Goal: Information Seeking & Learning: Learn about a topic

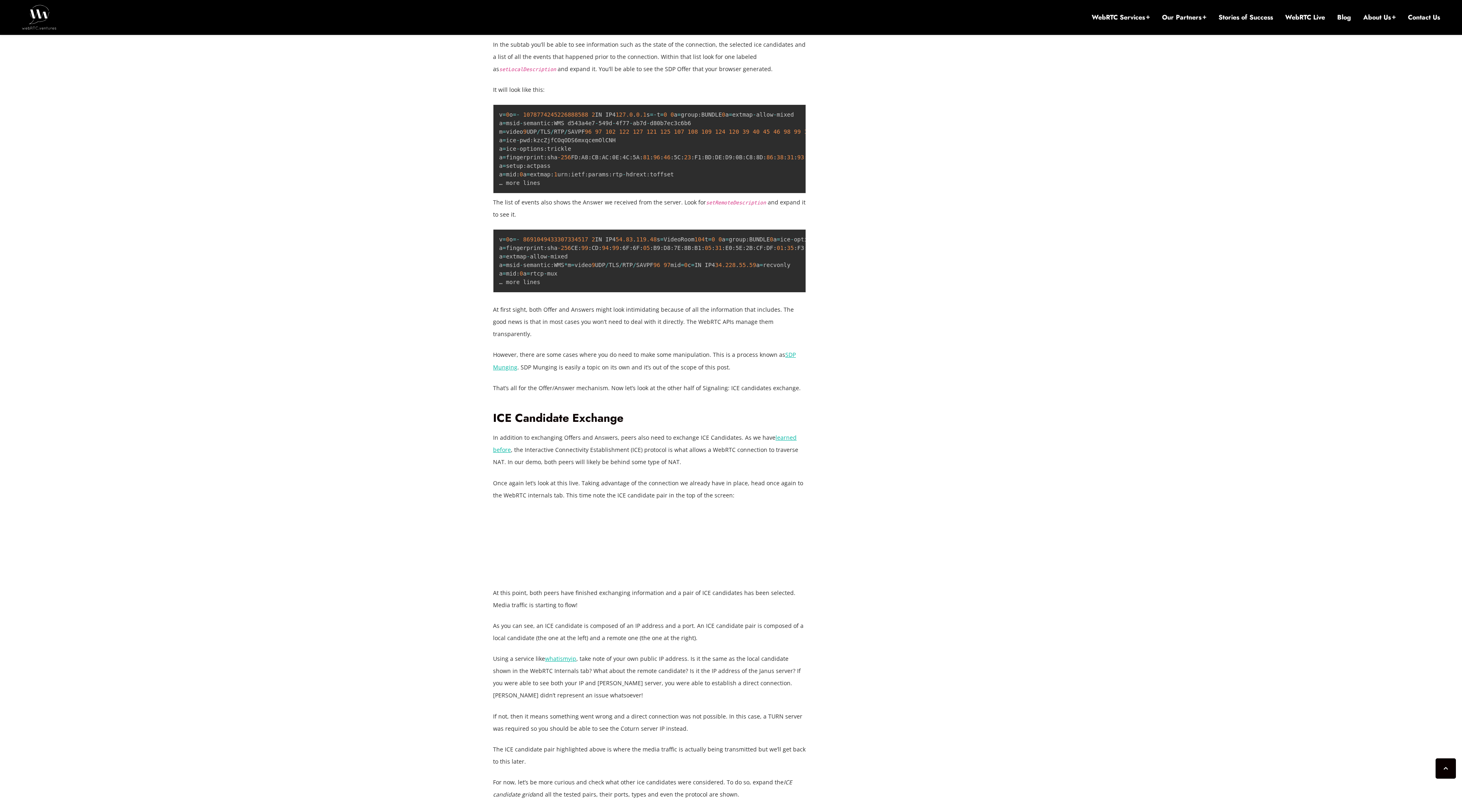
scroll to position [5896, 0]
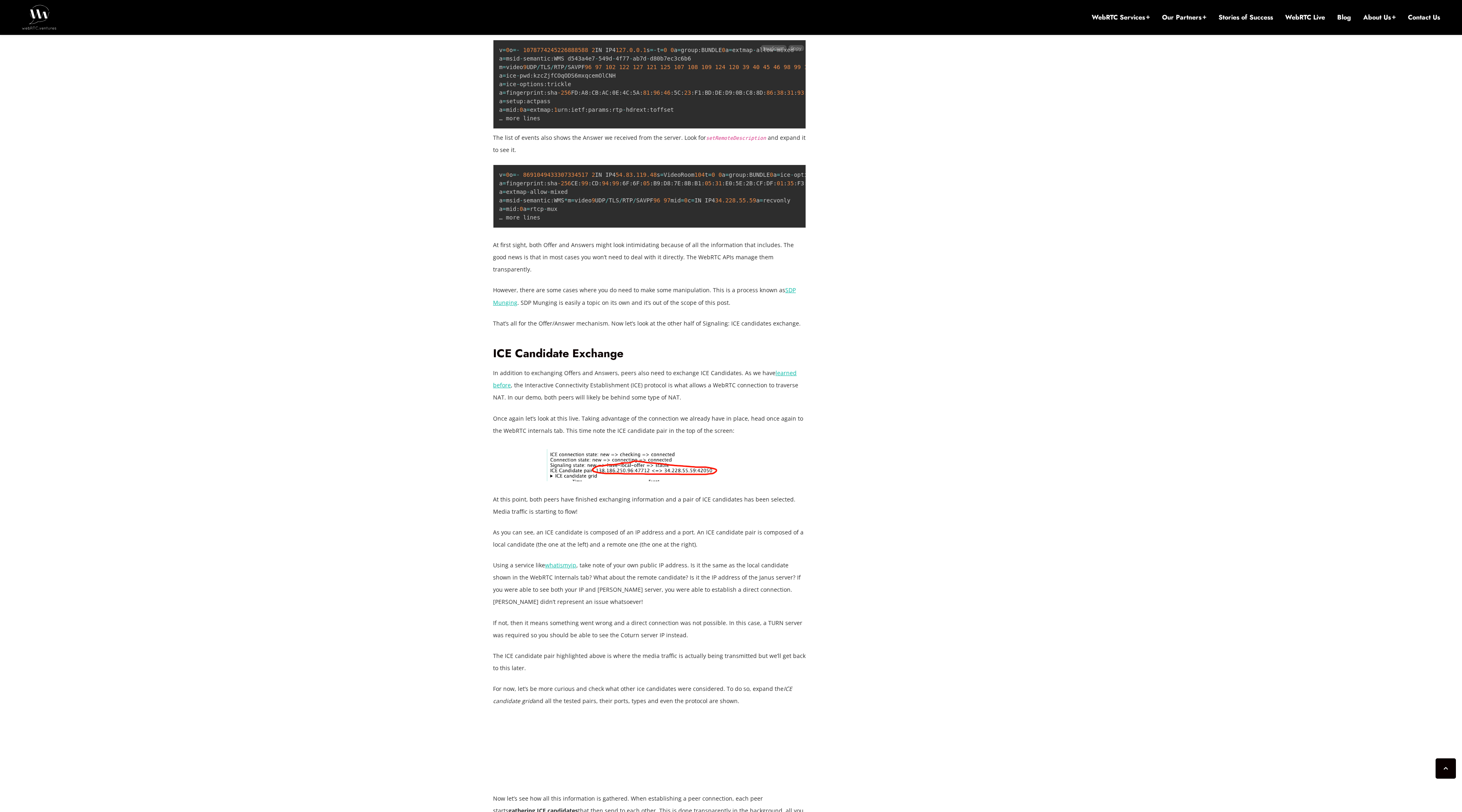
drag, startPoint x: 610, startPoint y: 347, endPoint x: 641, endPoint y: 347, distance: 31.0
click at [641, 121] on code "v = 0 o = - 1078774245226888588 2 IN IP4 127.0 . 0.1 s = - t = 0 0 a = group : …" at bounding box center [795, 84] width 593 height 75
copy code "127.0 . 0.1"
drag, startPoint x: 642, startPoint y: 347, endPoint x: 612, endPoint y: 347, distance: 30.0
click at [612, 129] on pre "v = 0 o = - 1078774245226888588 2 IN IP4 127.0 . 0.1 s = - t = 0 0 a = group : …" at bounding box center [649, 84] width 313 height 89
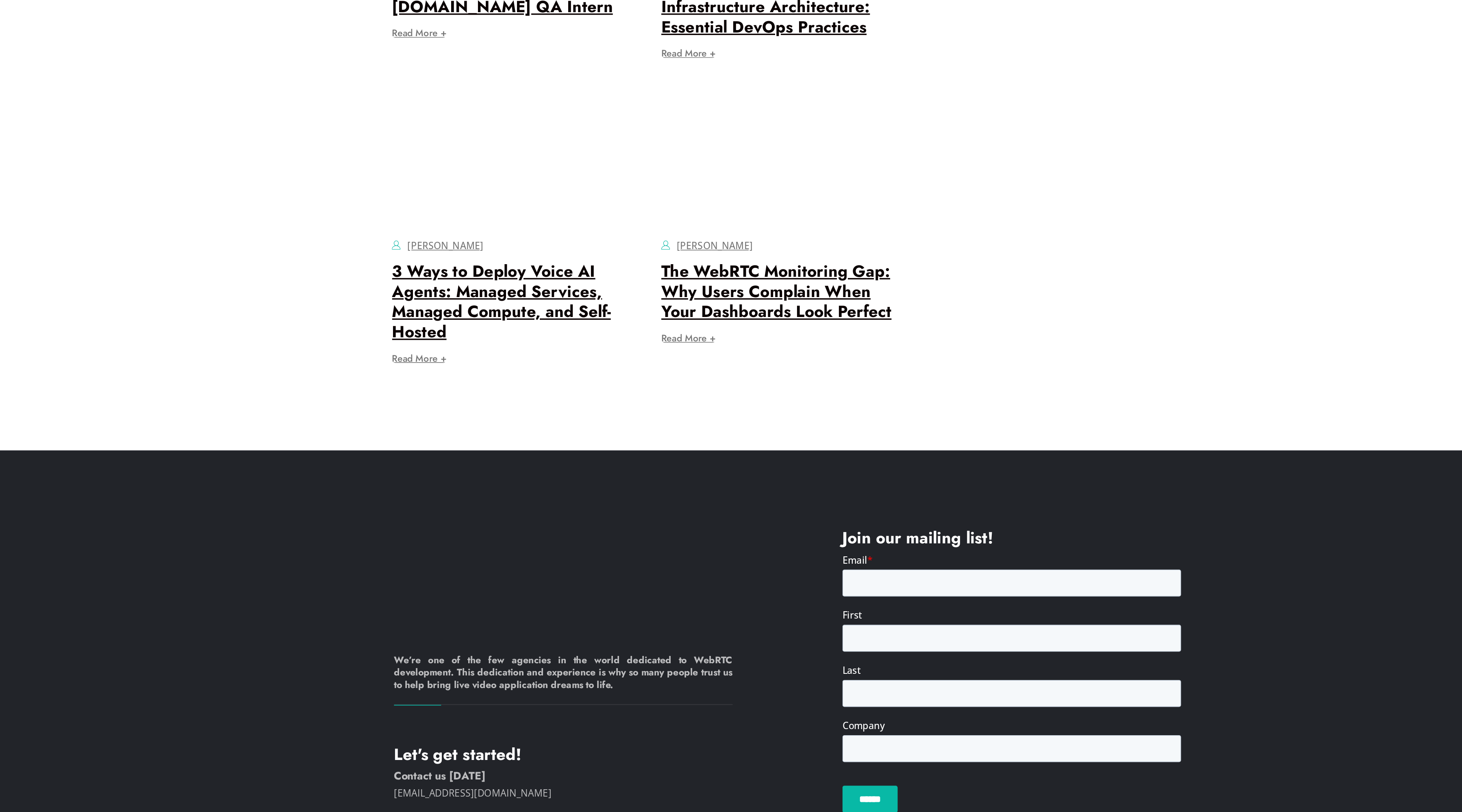
scroll to position [8022, 0]
